Goal: Task Accomplishment & Management: Use online tool/utility

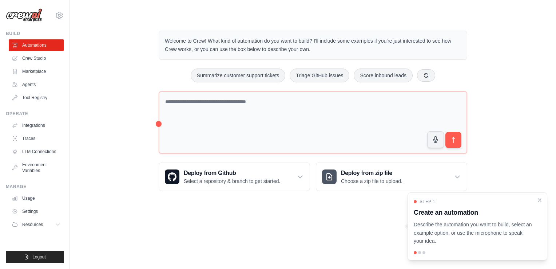
click at [261, 252] on body "[EMAIL_ADDRESS][DOMAIN_NAME] Settings Build Automations Crew Studio" at bounding box center [278, 134] width 556 height 269
click at [542, 196] on div "Step 1 Create an automation Describe the automation you want to build, select a…" at bounding box center [478, 226] width 140 height 68
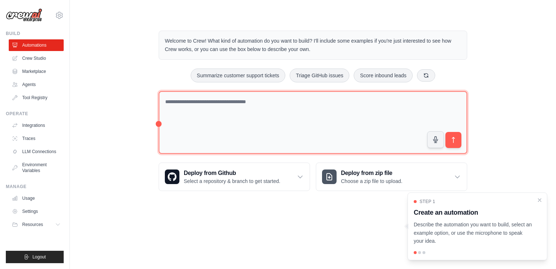
click at [202, 107] on textarea at bounding box center [313, 122] width 309 height 63
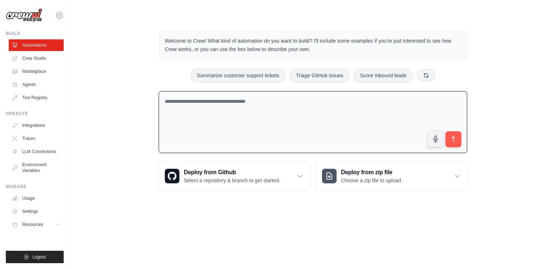
click at [211, 111] on textarea at bounding box center [313, 122] width 309 height 62
click at [197, 101] on textarea at bounding box center [313, 122] width 309 height 62
type textarea "**********"
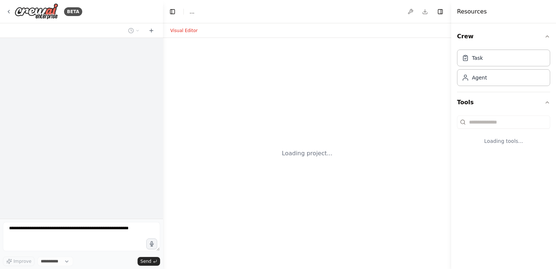
select select "****"
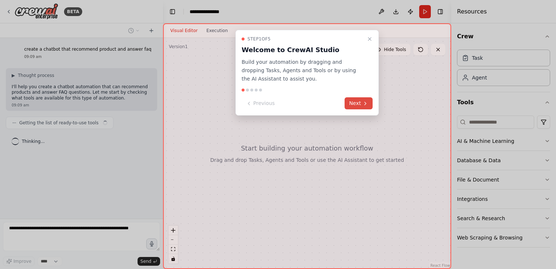
click at [358, 101] on button "Next" at bounding box center [359, 103] width 28 height 12
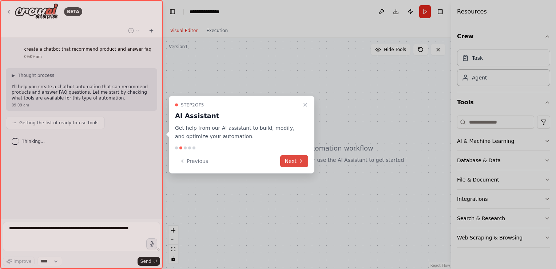
click at [288, 161] on button "Next" at bounding box center [294, 161] width 28 height 12
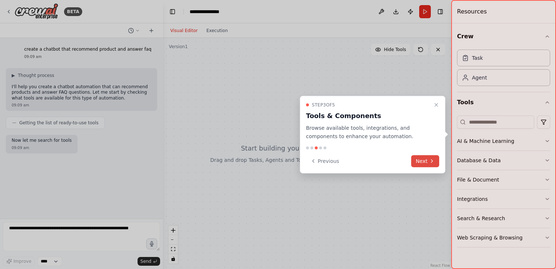
click at [424, 162] on button "Next" at bounding box center [425, 161] width 28 height 12
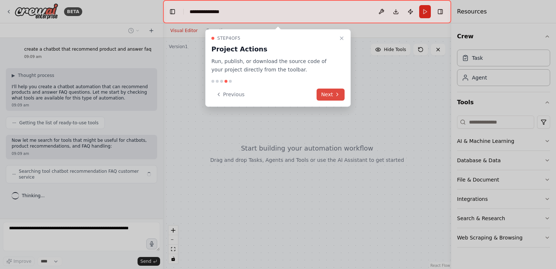
click at [326, 89] on button "Next" at bounding box center [331, 94] width 28 height 12
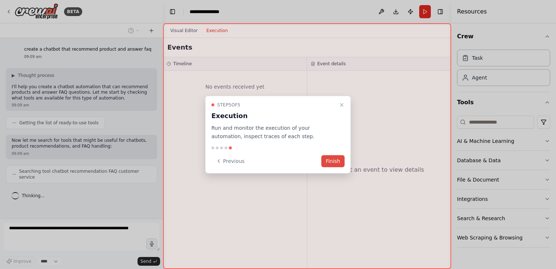
click at [331, 157] on button "Finish" at bounding box center [332, 161] width 23 height 12
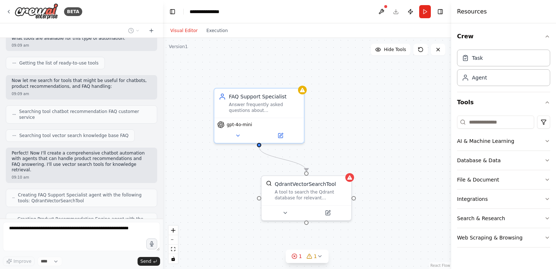
scroll to position [84, 0]
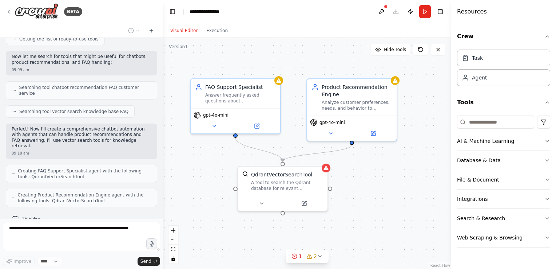
drag, startPoint x: 197, startPoint y: 160, endPoint x: 188, endPoint y: 164, distance: 10.3
click at [188, 164] on div ".deletable-edge-delete-btn { width: 20px; height: 20px; border: 0px solid #ffff…" at bounding box center [307, 153] width 288 height 231
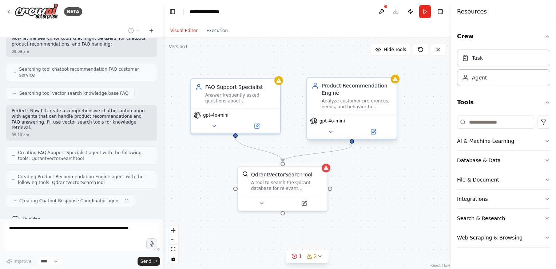
click at [376, 98] on div "Analyze customer preferences, needs, and behavior to recommend the most suitabl…" at bounding box center [357, 104] width 71 height 12
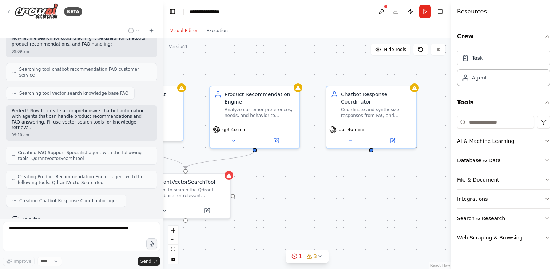
drag, startPoint x: 405, startPoint y: 179, endPoint x: 321, endPoint y: 180, distance: 84.1
click at [321, 180] on div ".deletable-edge-delete-btn { width: 20px; height: 20px; border: 0px solid #ffff…" at bounding box center [307, 153] width 288 height 231
click at [370, 106] on div "Coordinate and synthesize responses from FAQ and product recommendation special…" at bounding box center [376, 111] width 71 height 12
drag, startPoint x: 370, startPoint y: 106, endPoint x: 370, endPoint y: 110, distance: 4.4
click at [370, 110] on div "Coordinate and synthesize responses from FAQ and product recommendation special…" at bounding box center [376, 111] width 71 height 12
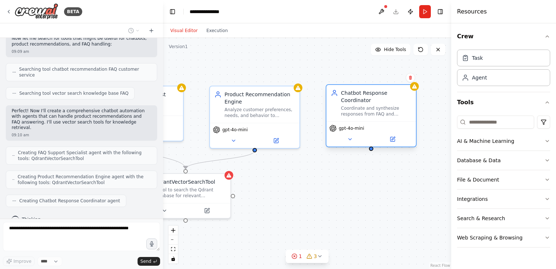
click at [371, 115] on div "Coordinate and synthesize responses from FAQ and product recommendation special…" at bounding box center [376, 111] width 71 height 12
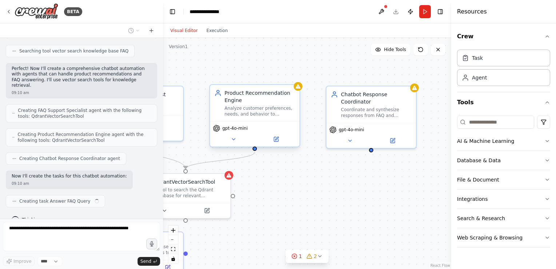
click at [247, 108] on div "Analyze customer preferences, needs, and behavior to recommend the most suitabl…" at bounding box center [260, 111] width 71 height 12
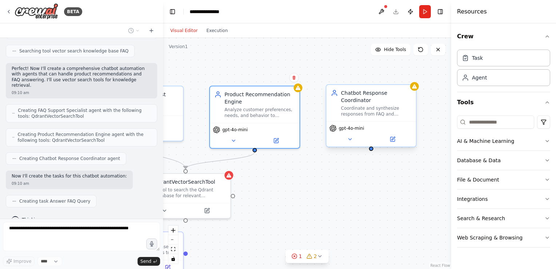
click at [407, 106] on div "Coordinate and synthesize responses from FAQ and product recommendation special…" at bounding box center [376, 111] width 71 height 12
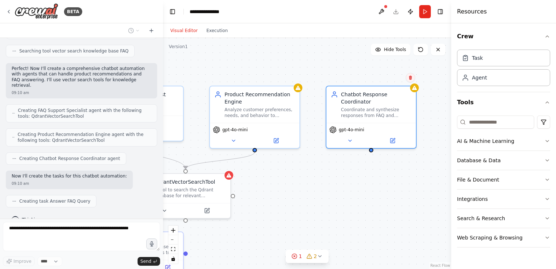
scroll to position [162, 0]
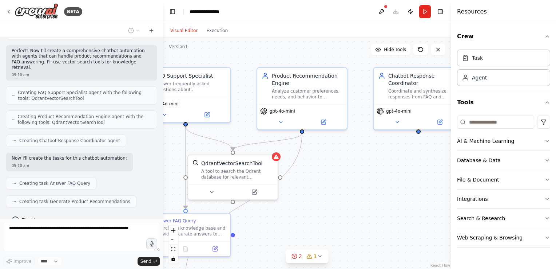
drag, startPoint x: 327, startPoint y: 229, endPoint x: 385, endPoint y: 205, distance: 63.2
click at [385, 206] on div ".deletable-edge-delete-btn { width: 20px; height: 20px; border: 0px solid #ffff…" at bounding box center [307, 153] width 288 height 231
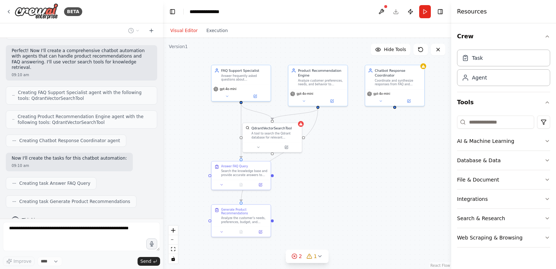
drag, startPoint x: 383, startPoint y: 206, endPoint x: 370, endPoint y: 160, distance: 47.2
click at [370, 160] on div ".deletable-edge-delete-btn { width: 20px; height: 20px; border: 0px solid #ffff…" at bounding box center [307, 153] width 288 height 231
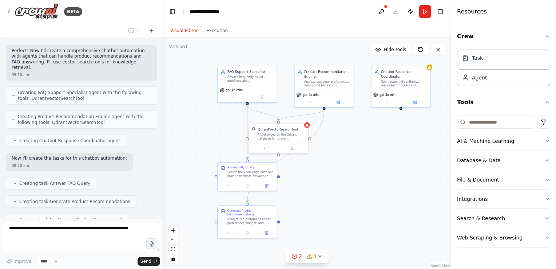
scroll to position [180, 0]
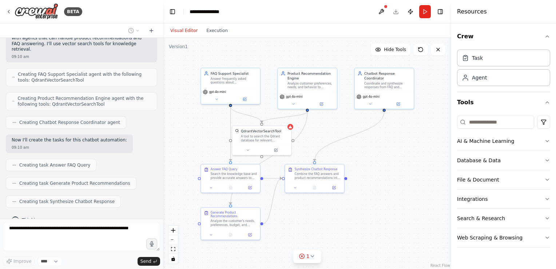
drag, startPoint x: 388, startPoint y: 206, endPoint x: 371, endPoint y: 208, distance: 16.8
click at [371, 208] on div ".deletable-edge-delete-btn { width: 20px; height: 20px; border: 0px solid #ffff…" at bounding box center [307, 153] width 288 height 231
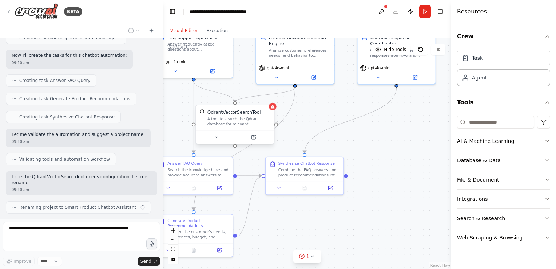
scroll to position [270, 0]
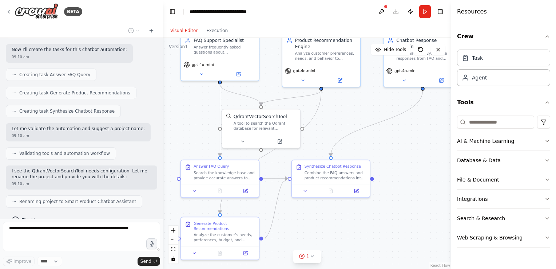
drag, startPoint x: 309, startPoint y: 117, endPoint x: 334, endPoint y: 120, distance: 25.6
click at [334, 120] on div ".deletable-edge-delete-btn { width: 20px; height: 20px; border: 0px solid #ffff…" at bounding box center [307, 153] width 288 height 231
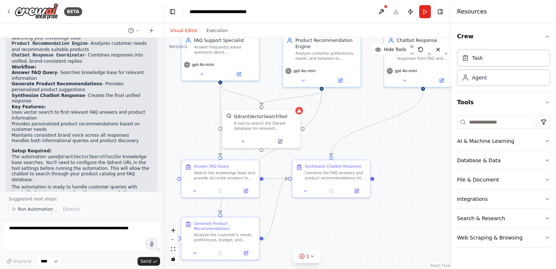
click at [25, 211] on span "Run Automation" at bounding box center [35, 209] width 35 height 6
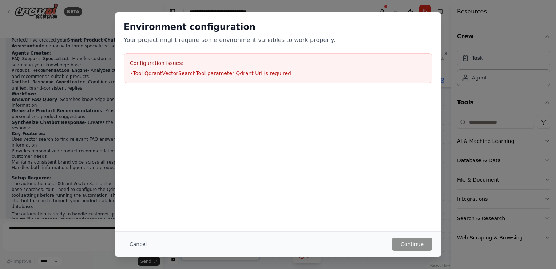
click at [206, 143] on div at bounding box center [278, 128] width 326 height 73
click at [162, 74] on li "• Tool QdrantVectorSearchTool parameter Qdrant Url is required" at bounding box center [278, 73] width 296 height 7
click at [138, 242] on button "Cancel" at bounding box center [138, 243] width 29 height 13
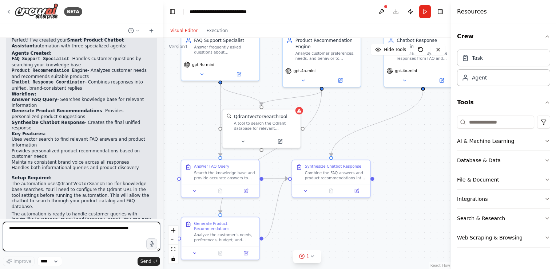
click at [83, 233] on textarea at bounding box center [81, 236] width 157 height 29
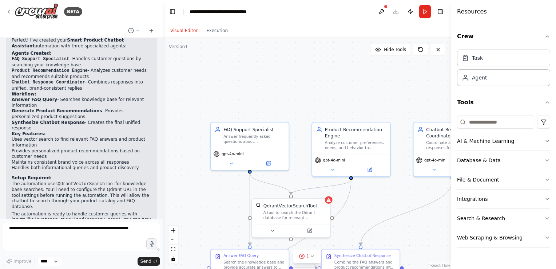
drag, startPoint x: 199, startPoint y: 108, endPoint x: 233, endPoint y: 211, distance: 107.8
click at [233, 211] on div ".deletable-edge-delete-btn { width: 20px; height: 20px; border: 0px solid #ffff…" at bounding box center [307, 153] width 288 height 231
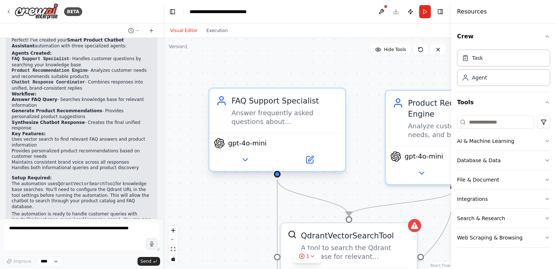
click at [241, 119] on div "Answer frequently asked questions about {company_name} products, services, and …" at bounding box center [284, 117] width 107 height 18
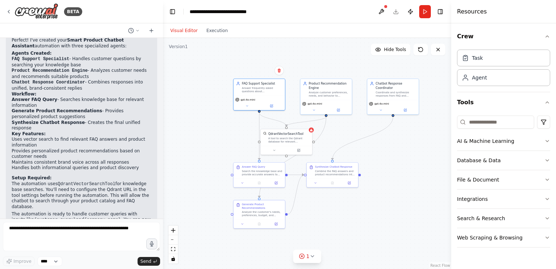
drag, startPoint x: 234, startPoint y: 169, endPoint x: 322, endPoint y: 78, distance: 126.1
click at [228, 144] on div ".deletable-edge-delete-btn { width: 20px; height: 20px; border: 0px solid #ffff…" at bounding box center [307, 153] width 288 height 231
click at [425, 12] on button "Run" at bounding box center [425, 11] width 12 height 13
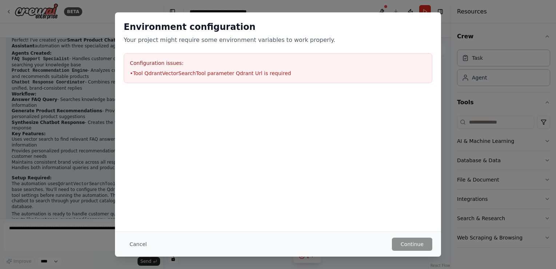
drag, startPoint x: 152, startPoint y: 58, endPoint x: 160, endPoint y: 66, distance: 11.3
click at [151, 59] on div "Configuration issues: • Tool QdrantVectorSearchTool parameter Qdrant Url is req…" at bounding box center [278, 68] width 309 height 30
click at [134, 247] on button "Cancel" at bounding box center [138, 243] width 29 height 13
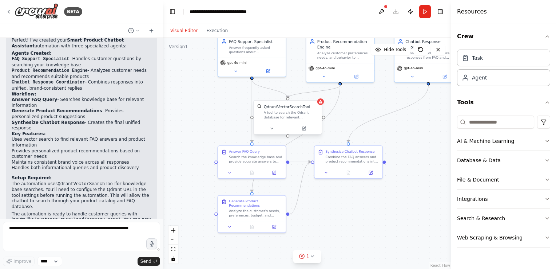
click at [284, 116] on div "A tool to search the Qdrant database for relevant information on internal docum…" at bounding box center [291, 114] width 55 height 9
click at [291, 117] on div "A tool to search the Qdrant database for relevant information on internal docum…" at bounding box center [291, 114] width 55 height 9
click at [321, 103] on icon at bounding box center [321, 101] width 4 height 3
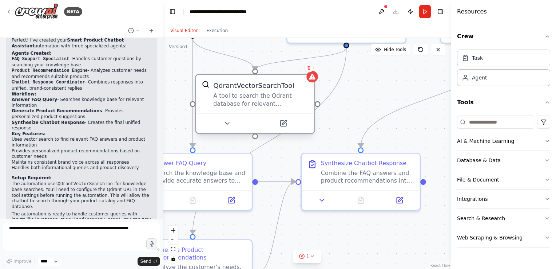
click at [286, 111] on div "QdrantVectorSearchTool A tool to search the Qdrant database for relevant inform…" at bounding box center [255, 94] width 118 height 39
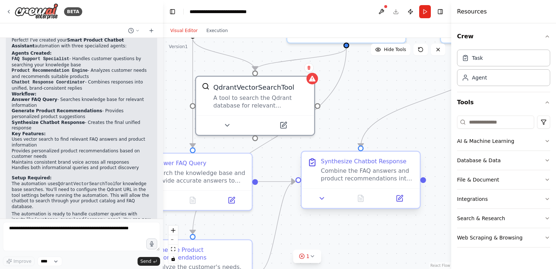
click at [361, 171] on div "Combine the FAQ answers and product recommendations into a unified, coherent ch…" at bounding box center [367, 174] width 93 height 15
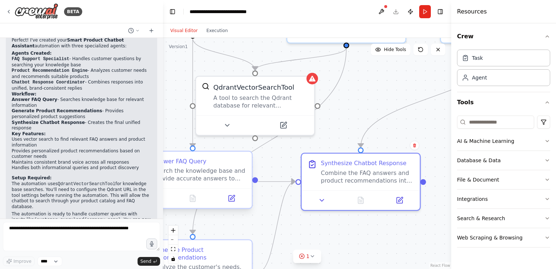
click at [221, 172] on div "Search the knowledge base and provide accurate answers to frequently asked ques…" at bounding box center [199, 174] width 93 height 15
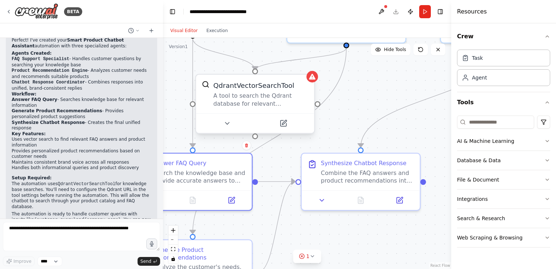
click at [265, 111] on div "QdrantVectorSearchTool A tool to search the Qdrant database for relevant inform…" at bounding box center [255, 94] width 118 height 39
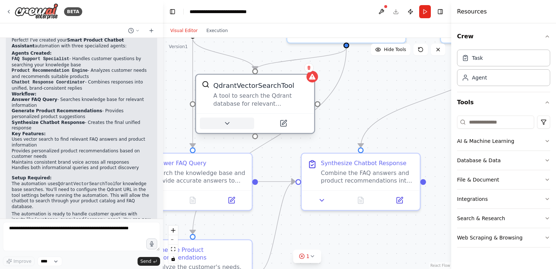
click at [231, 124] on button at bounding box center [227, 124] width 54 height 12
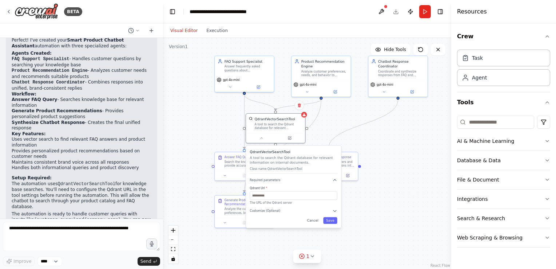
drag, startPoint x: 367, startPoint y: 208, endPoint x: 382, endPoint y: 195, distance: 19.8
click at [382, 196] on div ".deletable-edge-delete-btn { width: 20px; height: 20px; border: 0px solid #ffff…" at bounding box center [307, 153] width 288 height 231
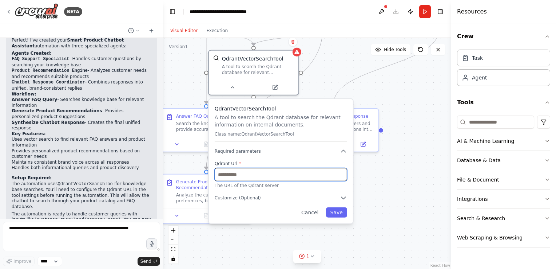
click at [247, 169] on input "text" at bounding box center [281, 174] width 132 height 13
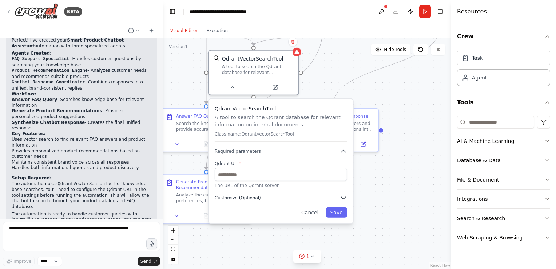
click at [257, 198] on button "Customize (Optional)" at bounding box center [281, 197] width 132 height 7
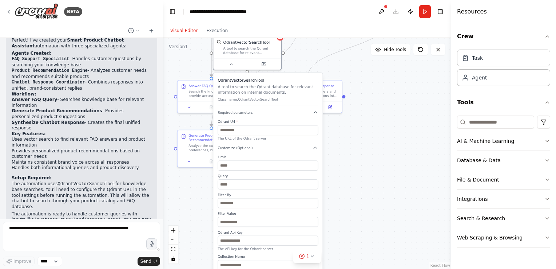
click at [404, 184] on div ".deletable-edge-delete-btn { width: 20px; height: 20px; border: 0px solid #ffff…" at bounding box center [307, 153] width 288 height 231
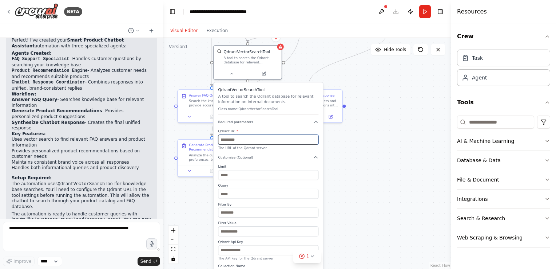
click at [243, 141] on input "text" at bounding box center [268, 140] width 100 height 10
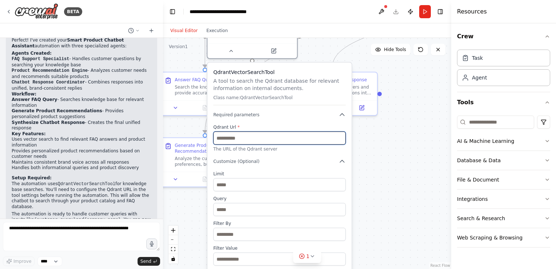
drag, startPoint x: 217, startPoint y: 137, endPoint x: 242, endPoint y: 136, distance: 24.8
click at [242, 136] on input "text" at bounding box center [279, 137] width 132 height 13
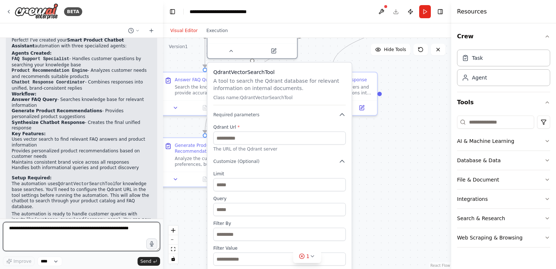
click at [52, 236] on textarea at bounding box center [81, 236] width 157 height 29
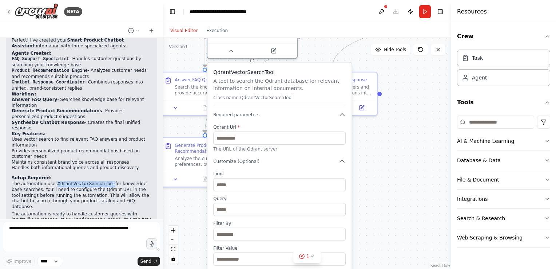
drag, startPoint x: 52, startPoint y: 164, endPoint x: 106, endPoint y: 166, distance: 53.5
click at [106, 181] on p "The automation uses QdrantVectorSearchTool for knowledge base searches. You'll …" at bounding box center [82, 195] width 140 height 29
copy code "QdrantVectorSearchTool"
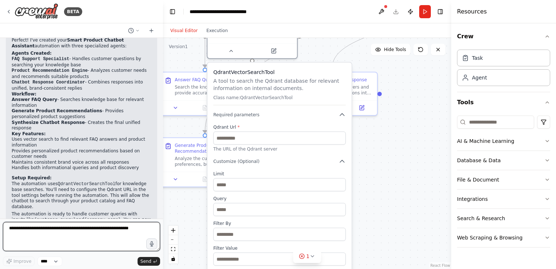
click at [31, 236] on textarea at bounding box center [81, 236] width 157 height 29
paste textarea "**********"
type textarea "**********"
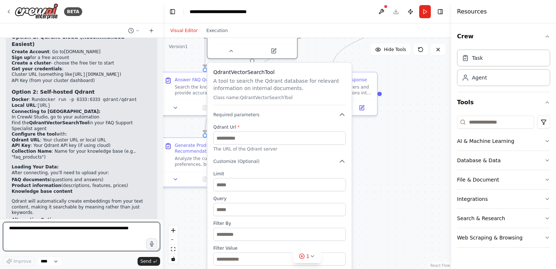
scroll to position [781, 0]
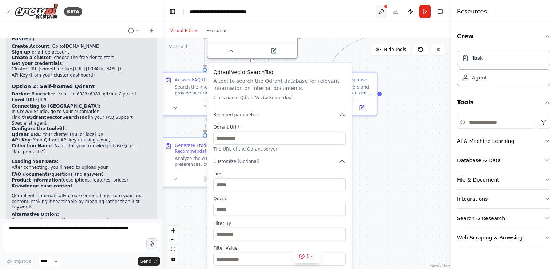
click at [380, 11] on button at bounding box center [382, 11] width 12 height 13
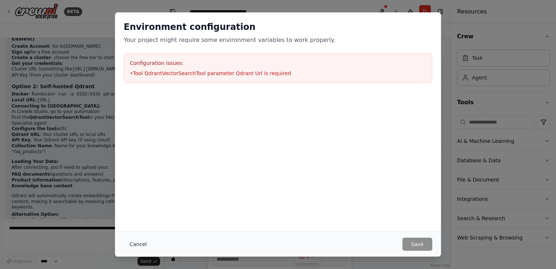
click at [140, 244] on button "Cancel" at bounding box center [138, 243] width 29 height 13
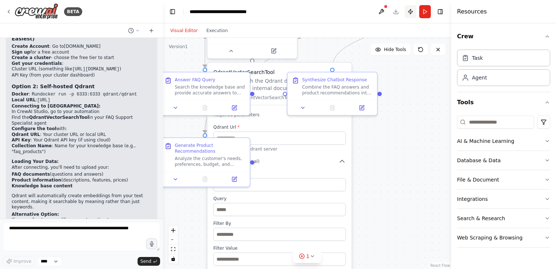
click at [413, 12] on button "Publish" at bounding box center [411, 11] width 12 height 13
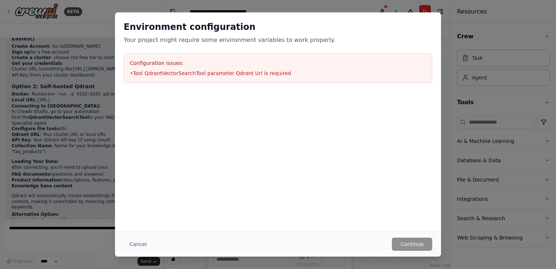
drag, startPoint x: 134, startPoint y: 244, endPoint x: 240, endPoint y: 172, distance: 128.0
click at [134, 245] on button "Cancel" at bounding box center [138, 243] width 29 height 13
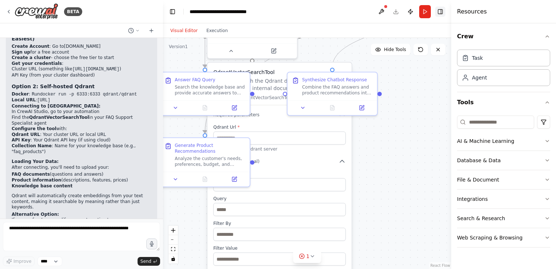
click at [440, 12] on button "Toggle Right Sidebar" at bounding box center [440, 12] width 10 height 10
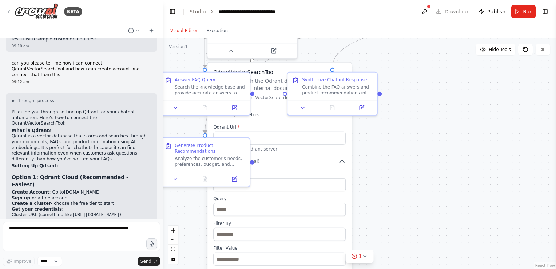
scroll to position [599, 0]
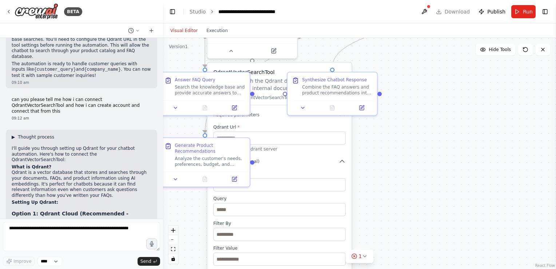
click at [15, 134] on span "▶" at bounding box center [13, 137] width 3 height 6
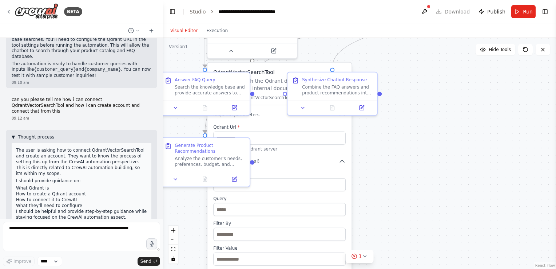
click at [13, 134] on span "▼" at bounding box center [13, 137] width 3 height 6
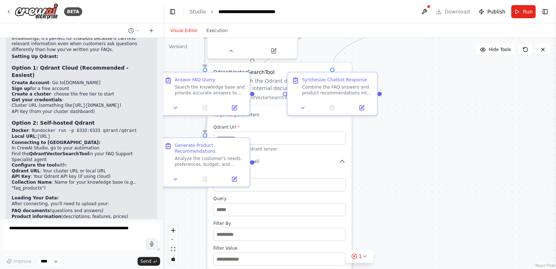
scroll to position [781, 0]
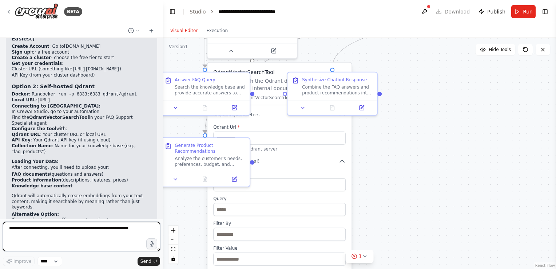
click at [40, 232] on textarea at bounding box center [81, 236] width 157 height 29
type textarea "**********"
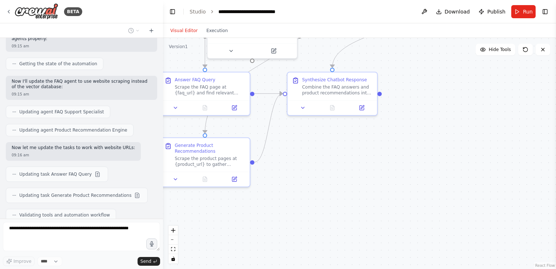
scroll to position [1148, 0]
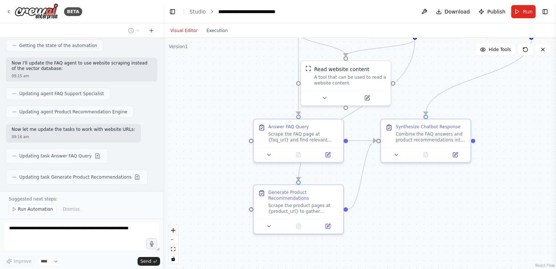
drag, startPoint x: 274, startPoint y: 197, endPoint x: 364, endPoint y: 255, distance: 106.4
click at [364, 256] on div ".deletable-edge-delete-btn { width: 20px; height: 20px; border: 0px solid #ffff…" at bounding box center [359, 153] width 393 height 231
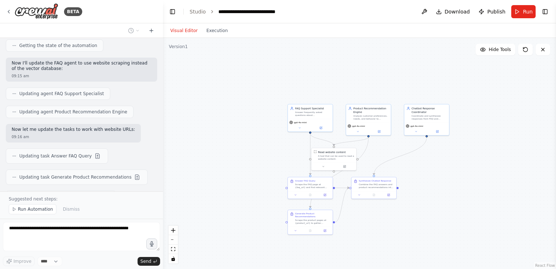
drag, startPoint x: 382, startPoint y: 221, endPoint x: 364, endPoint y: 226, distance: 19.5
click at [364, 226] on div ".deletable-edge-delete-btn { width: 20px; height: 20px; border: 0px solid #ffff…" at bounding box center [359, 153] width 393 height 231
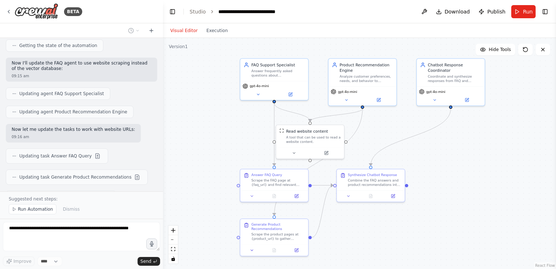
drag, startPoint x: 380, startPoint y: 229, endPoint x: 377, endPoint y: 234, distance: 5.5
click at [377, 234] on div ".deletable-edge-delete-btn { width: 20px; height: 20px; border: 0px solid #ffff…" at bounding box center [359, 153] width 393 height 231
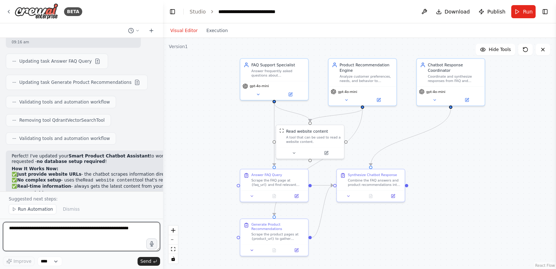
scroll to position [1316, 0]
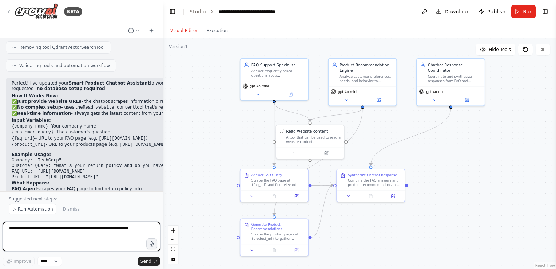
click at [53, 238] on textarea at bounding box center [81, 236] width 157 height 29
click at [428, 14] on button at bounding box center [425, 11] width 12 height 13
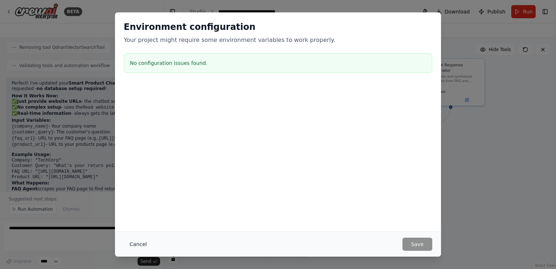
click at [143, 245] on button "Cancel" at bounding box center [138, 243] width 29 height 13
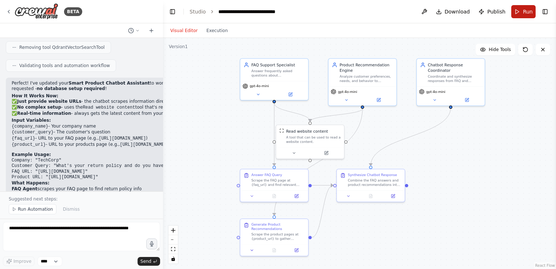
click at [527, 11] on span "Run" at bounding box center [528, 11] width 10 height 7
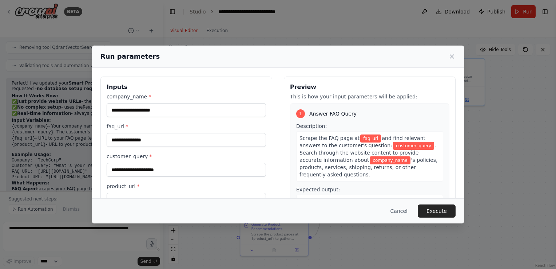
scroll to position [60, 0]
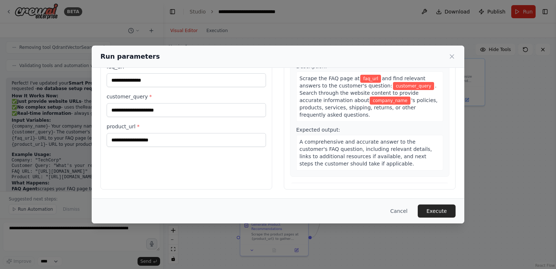
click at [129, 160] on div "Inputs company_name * faq_url * customer_query * product_url *" at bounding box center [186, 103] width 172 height 173
click at [140, 142] on input "product_url *" at bounding box center [186, 140] width 159 height 14
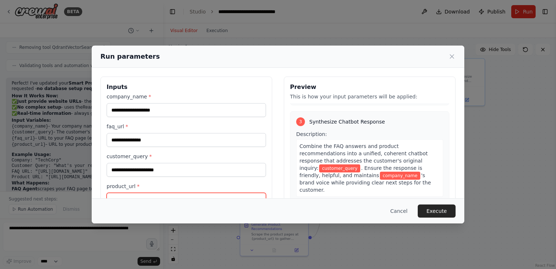
scroll to position [15, 0]
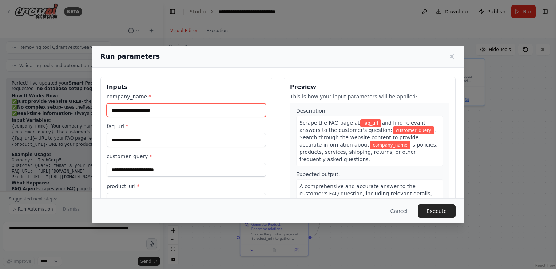
click at [154, 110] on input "company_name *" at bounding box center [186, 110] width 159 height 14
click at [403, 212] on button "Cancel" at bounding box center [399, 210] width 29 height 13
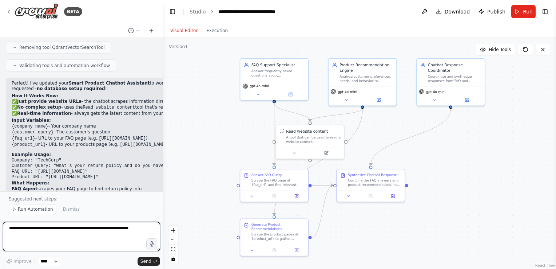
click at [35, 229] on textarea at bounding box center [81, 236] width 157 height 29
type textarea "**********"
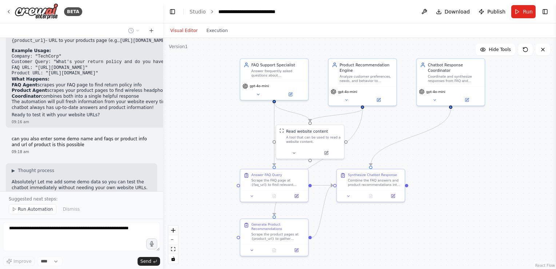
scroll to position [1447, 0]
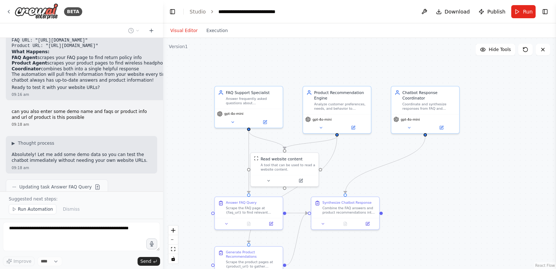
drag, startPoint x: 435, startPoint y: 145, endPoint x: 407, endPoint y: 165, distance: 35.2
click at [407, 165] on div ".deletable-edge-delete-btn { width: 20px; height: 20px; border: 0px solid #ffff…" at bounding box center [359, 153] width 393 height 231
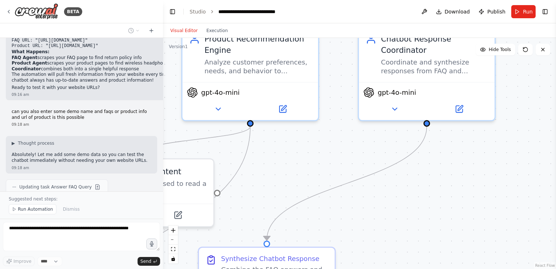
drag, startPoint x: 434, startPoint y: 184, endPoint x: 438, endPoint y: 197, distance: 13.4
click at [438, 197] on div ".deletable-edge-delete-btn { width: 20px; height: 20px; border: 0px solid #ffff…" at bounding box center [359, 153] width 393 height 231
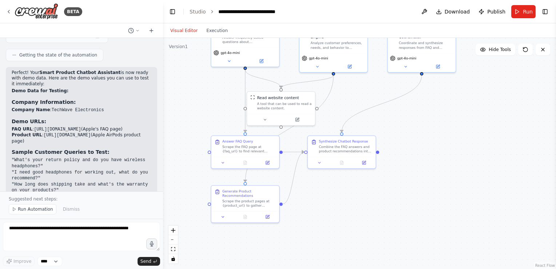
drag, startPoint x: 433, startPoint y: 202, endPoint x: 421, endPoint y: 120, distance: 82.8
click at [421, 120] on div ".deletable-edge-delete-btn { width: 20px; height: 20px; border: 0px solid #ffff…" at bounding box center [359, 153] width 393 height 231
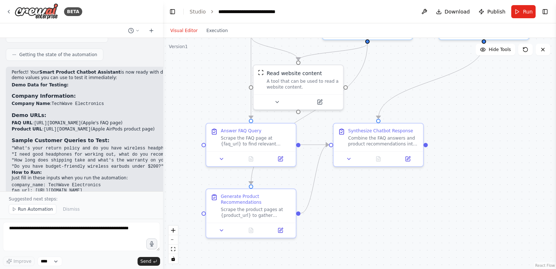
drag, startPoint x: 401, startPoint y: 162, endPoint x: 459, endPoint y: 146, distance: 59.3
click at [457, 152] on div ".deletable-edge-delete-btn { width: 20px; height: 20px; border: 0px solid #ffff…" at bounding box center [359, 153] width 393 height 231
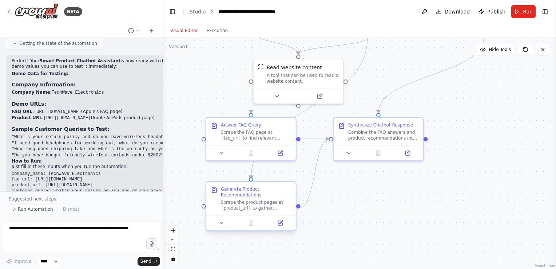
click at [252, 203] on div "Scrape the product pages at {product_url} to gather information about {company_…" at bounding box center [256, 205] width 71 height 12
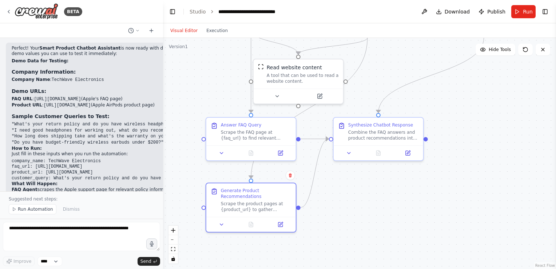
click at [394, 197] on div ".deletable-edge-delete-btn { width: 20px; height: 20px; border: 0px solid #ffff…" at bounding box center [359, 153] width 393 height 231
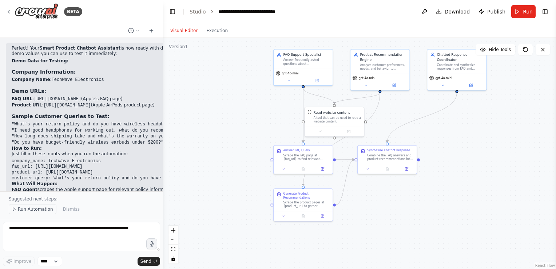
click at [23, 210] on span "Run Automation" at bounding box center [35, 209] width 35 height 6
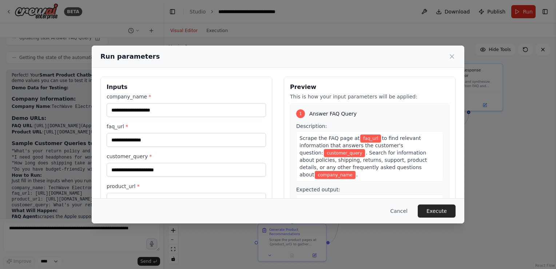
drag, startPoint x: 250, startPoint y: 127, endPoint x: 242, endPoint y: 137, distance: 13.1
click at [242, 137] on body "BETA create a chatbot that recommend product and answer faq 09:09 am ▶ Thought …" at bounding box center [278, 134] width 556 height 269
click at [152, 106] on input "company_name *" at bounding box center [186, 110] width 159 height 14
type input "*******"
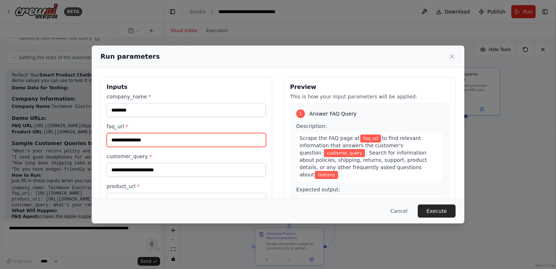
click at [127, 144] on input "faq_url *" at bounding box center [186, 140] width 159 height 14
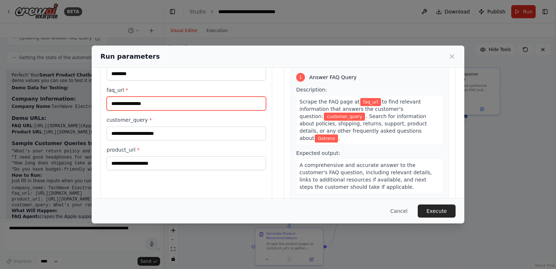
scroll to position [60, 0]
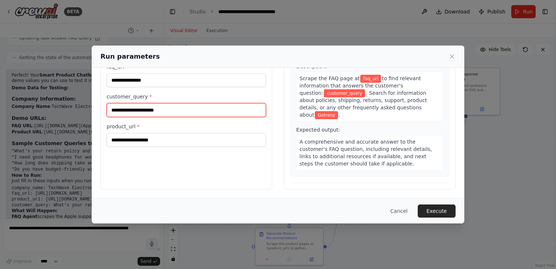
click at [135, 112] on input "customer_query *" at bounding box center [186, 110] width 159 height 14
type input "**********"
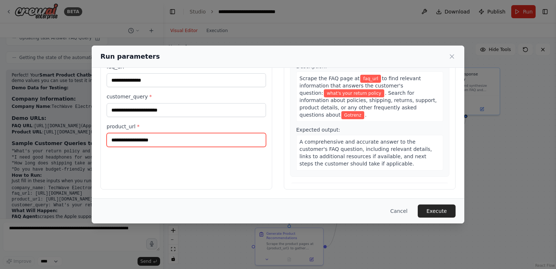
click at [151, 143] on input "product_url *" at bounding box center [186, 140] width 159 height 14
click at [141, 138] on input "product_url *" at bounding box center [186, 140] width 159 height 14
paste input "**********"
type input "**********"
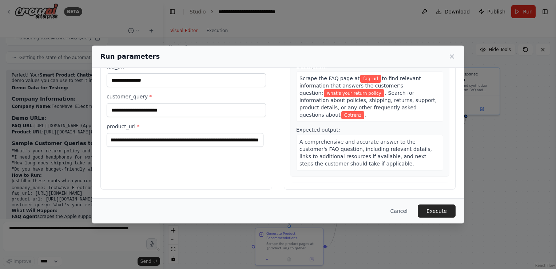
click at [150, 174] on div "**********" at bounding box center [186, 103] width 172 height 173
click at [156, 106] on input "**********" at bounding box center [186, 110] width 159 height 14
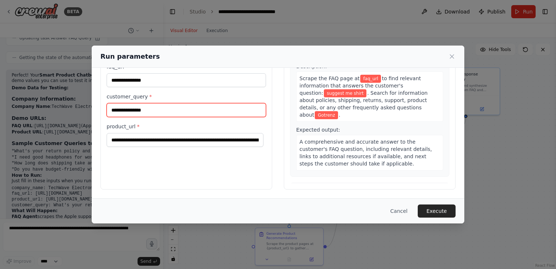
type input "**********"
click at [139, 167] on div "**********" at bounding box center [186, 103] width 172 height 173
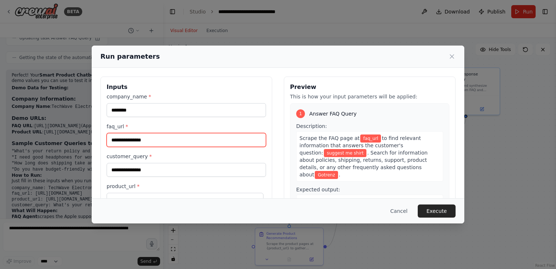
click at [131, 141] on input "faq_url *" at bounding box center [186, 140] width 159 height 14
click at [153, 140] on input "faq_url *" at bounding box center [186, 140] width 159 height 14
paste input "**********"
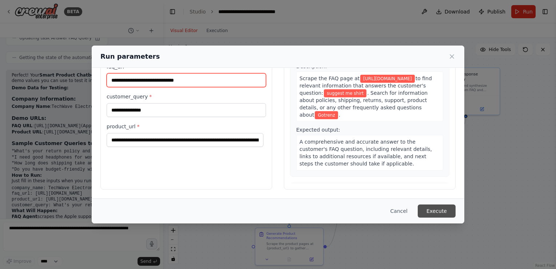
type input "**********"
click at [430, 210] on button "Execute" at bounding box center [437, 210] width 38 height 13
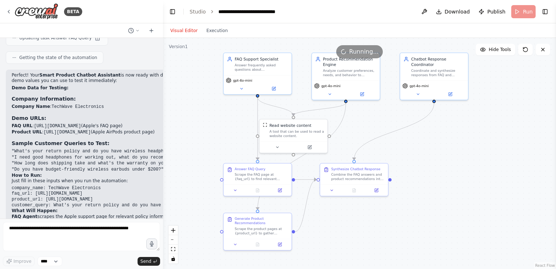
drag, startPoint x: 226, startPoint y: 148, endPoint x: 195, endPoint y: 134, distance: 35.0
click at [195, 134] on div ".deletable-edge-delete-btn { width: 20px; height: 20px; border: 0px solid #ffff…" at bounding box center [359, 153] width 393 height 231
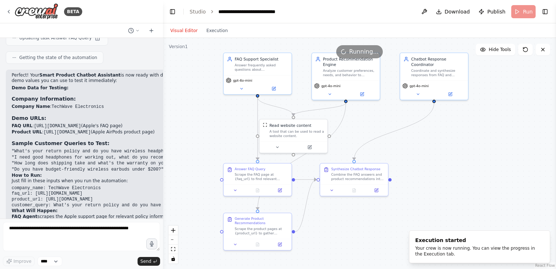
click at [551, 7] on header "**********" at bounding box center [359, 11] width 393 height 23
click at [548, 13] on button "Toggle Right Sidebar" at bounding box center [545, 12] width 10 height 10
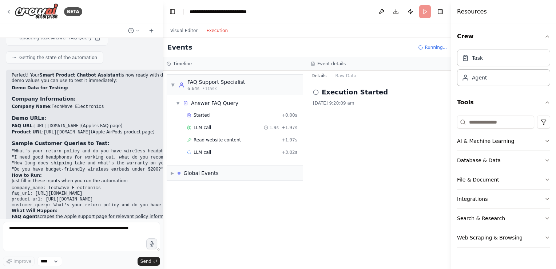
click at [214, 33] on button "Execution" at bounding box center [217, 30] width 30 height 9
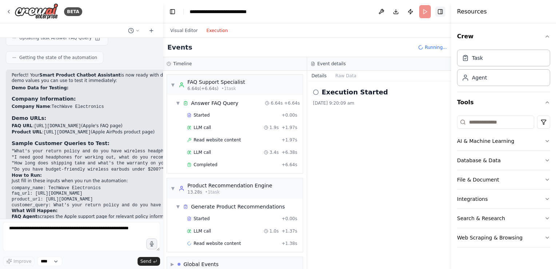
scroll to position [9, 0]
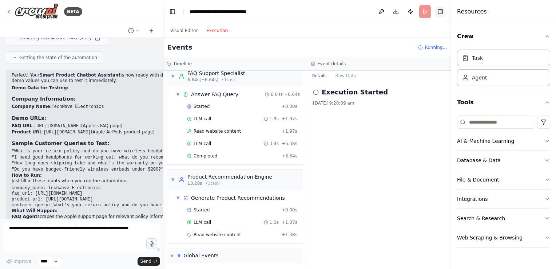
click at [440, 12] on button "Toggle Right Sidebar" at bounding box center [440, 12] width 10 height 10
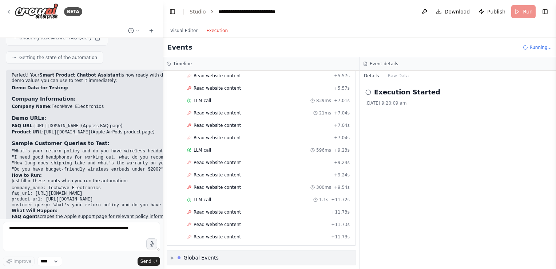
scroll to position [229, 0]
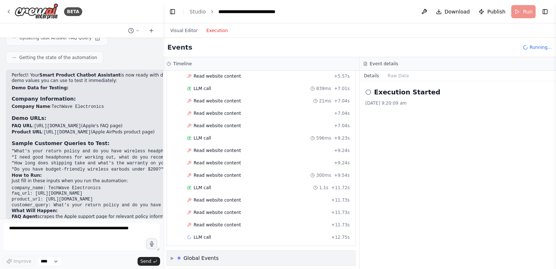
click at [221, 250] on div "▶ Global Events" at bounding box center [261, 257] width 188 height 15
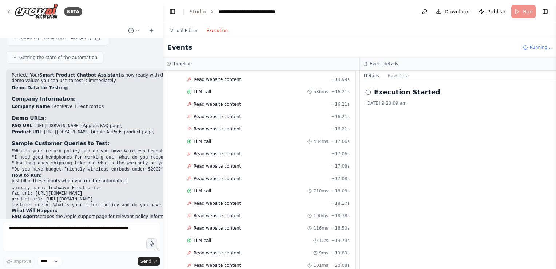
scroll to position [728, 0]
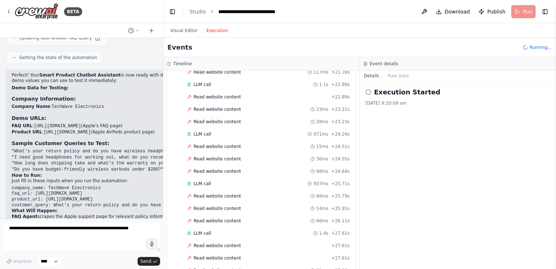
click at [175, 25] on div "Visual Editor Execution" at bounding box center [199, 30] width 66 height 15
click at [178, 28] on button "Visual Editor" at bounding box center [184, 30] width 36 height 9
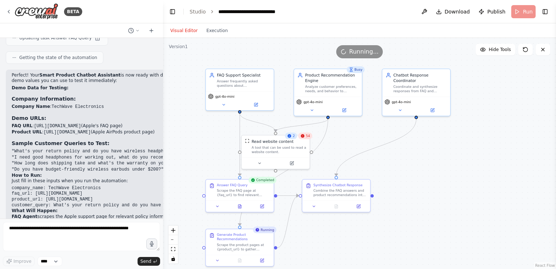
drag, startPoint x: 433, startPoint y: 174, endPoint x: 418, endPoint y: 187, distance: 20.4
click at [418, 187] on div ".deletable-edge-delete-btn { width: 20px; height: 20px; border: 0px solid #ffff…" at bounding box center [359, 153] width 393 height 231
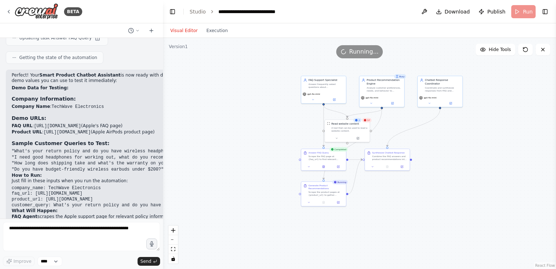
drag, startPoint x: 421, startPoint y: 178, endPoint x: 419, endPoint y: 173, distance: 5.7
click at [419, 173] on div ".deletable-edge-delete-btn { width: 20px; height: 20px; border: 0px solid #ffff…" at bounding box center [359, 153] width 393 height 231
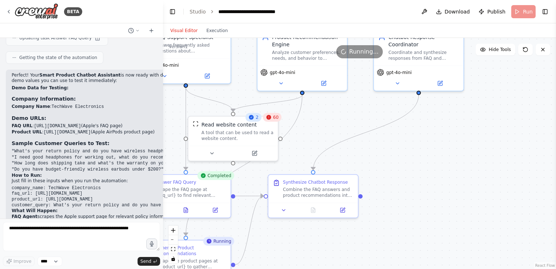
drag, startPoint x: 418, startPoint y: 177, endPoint x: 442, endPoint y: 178, distance: 23.7
click at [442, 178] on div ".deletable-edge-delete-btn { width: 20px; height: 20px; border: 0px solid #ffff…" at bounding box center [359, 153] width 393 height 231
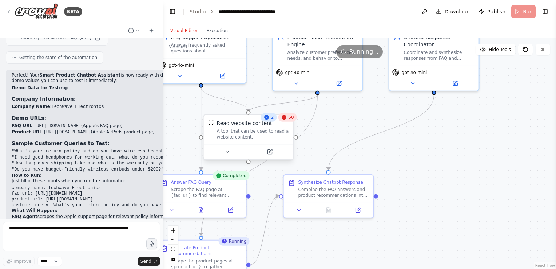
click at [291, 123] on div "Read website content A tool that can be used to read a website content." at bounding box center [249, 129] width 90 height 29
click at [286, 117] on icon at bounding box center [284, 117] width 5 height 5
click at [524, 12] on header "**********" at bounding box center [359, 11] width 393 height 23
click at [64, 260] on div "Improve **** Send" at bounding box center [81, 260] width 157 height 9
click at [51, 262] on select "****" at bounding box center [49, 260] width 25 height 9
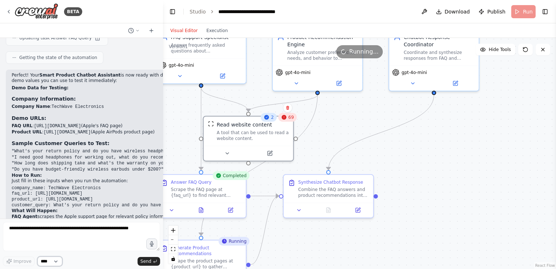
click at [51, 262] on select "****" at bounding box center [49, 260] width 25 height 9
click at [194, 10] on link "Studio" at bounding box center [198, 12] width 16 height 6
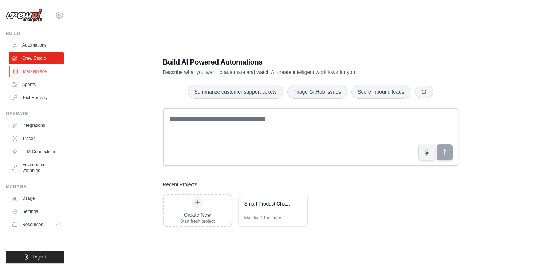
click at [40, 71] on link "Marketplace" at bounding box center [36, 72] width 55 height 12
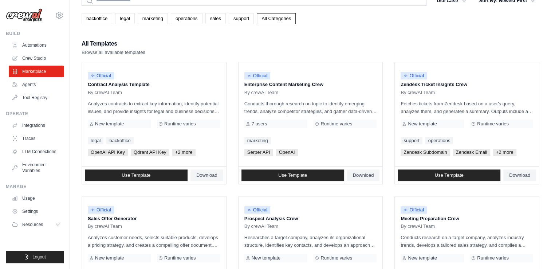
scroll to position [73, 0]
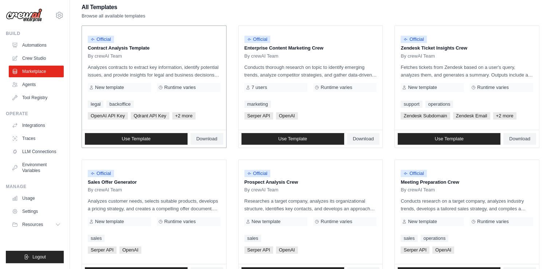
click at [128, 48] on p "Contract Analysis Template" at bounding box center [154, 47] width 132 height 7
click at [126, 137] on span "Use Template" at bounding box center [136, 139] width 29 height 6
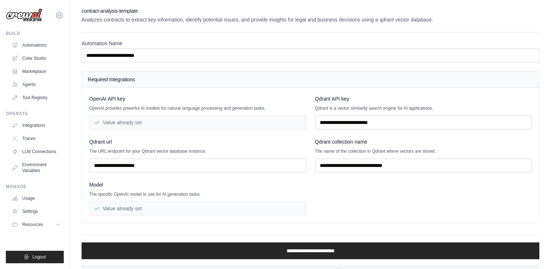
scroll to position [13, 0]
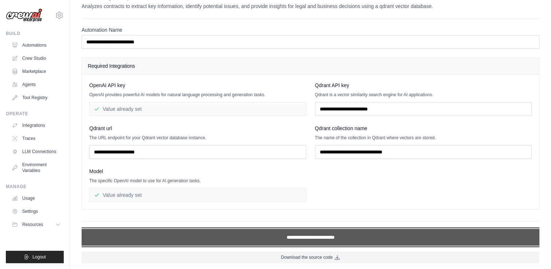
click at [311, 237] on input "**********" at bounding box center [310, 237] width 457 height 17
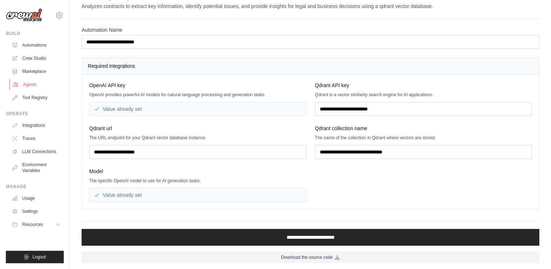
click at [29, 81] on link "Agents" at bounding box center [36, 85] width 55 height 12
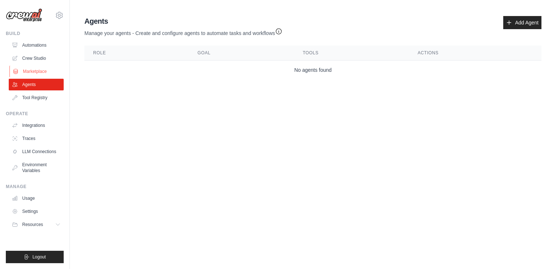
click at [38, 72] on link "Marketplace" at bounding box center [36, 72] width 55 height 12
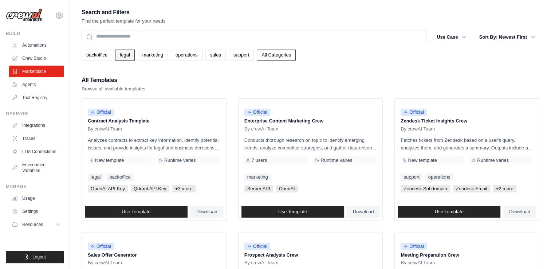
click at [119, 57] on link "legal" at bounding box center [124, 54] width 19 height 11
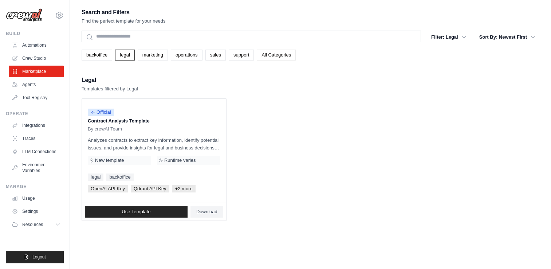
click at [279, 55] on link "All Categories" at bounding box center [276, 54] width 39 height 11
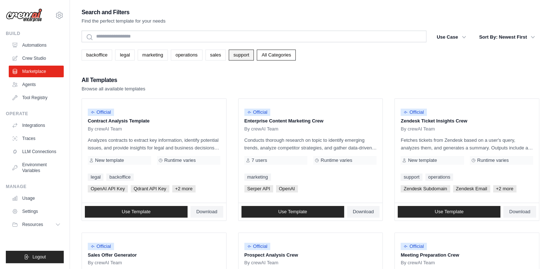
click at [253, 55] on link "support" at bounding box center [241, 54] width 25 height 11
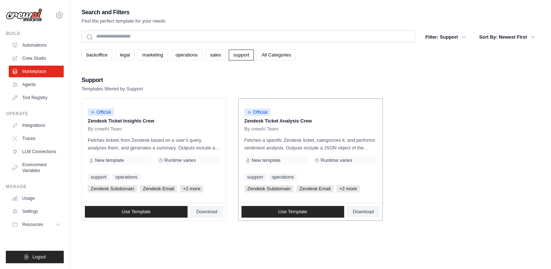
scroll to position [15, 0]
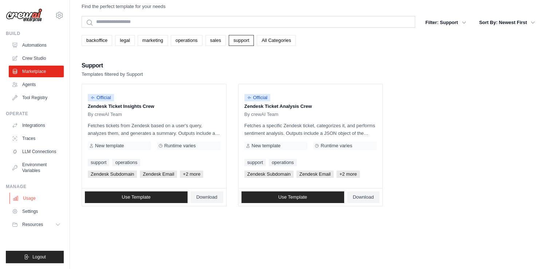
click at [35, 200] on link "Usage" at bounding box center [36, 198] width 55 height 12
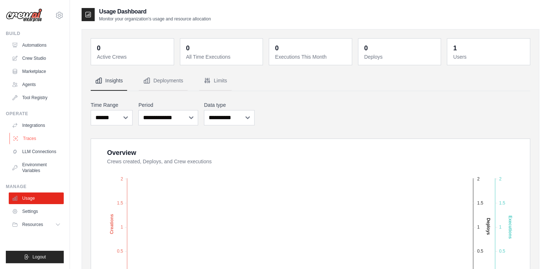
click at [33, 140] on link "Traces" at bounding box center [36, 138] width 55 height 12
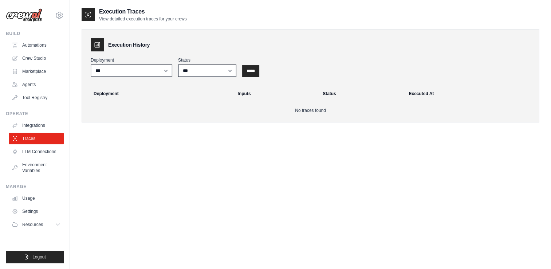
click at [35, 127] on link "Integrations" at bounding box center [36, 125] width 55 height 12
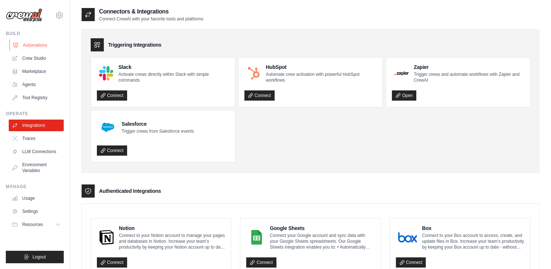
click at [31, 44] on link "Automations" at bounding box center [36, 45] width 55 height 12
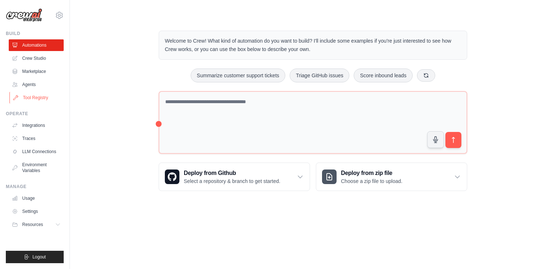
click at [33, 98] on link "Tool Registry" at bounding box center [36, 98] width 55 height 12
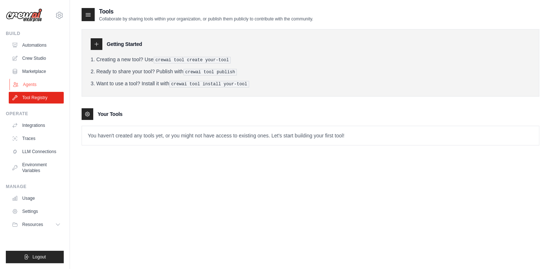
click at [31, 82] on link "Agents" at bounding box center [36, 85] width 55 height 12
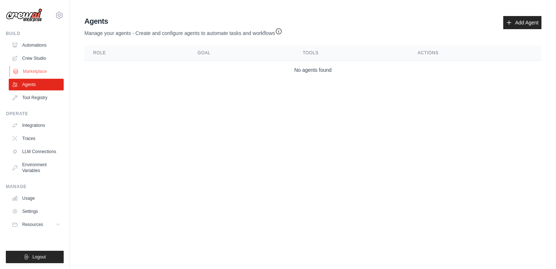
click at [33, 72] on link "Marketplace" at bounding box center [36, 72] width 55 height 12
